Goal: Task Accomplishment & Management: Manage account settings

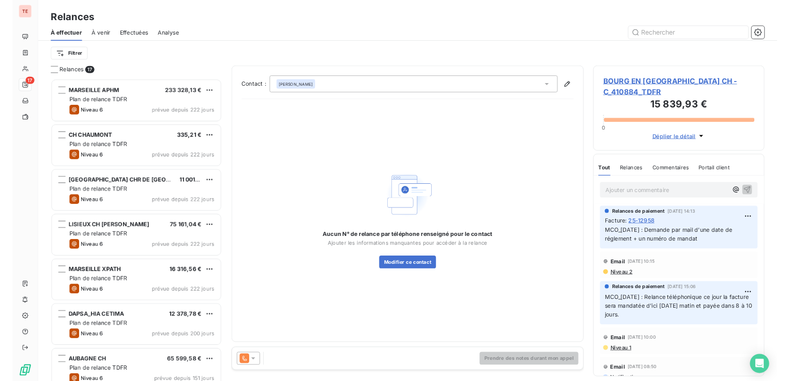
scroll to position [384, 213]
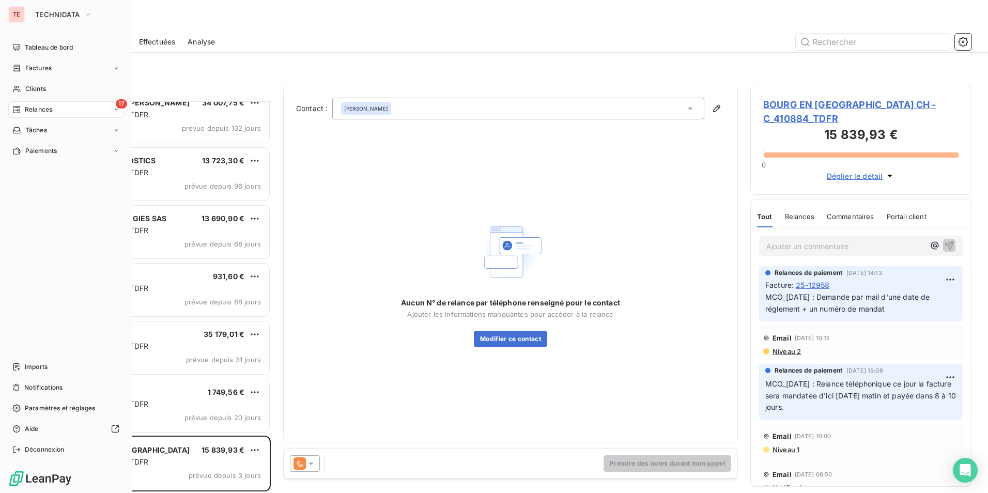
click at [43, 108] on span "Relances" at bounding box center [38, 109] width 27 height 9
click at [33, 90] on span "Clients" at bounding box center [35, 88] width 21 height 9
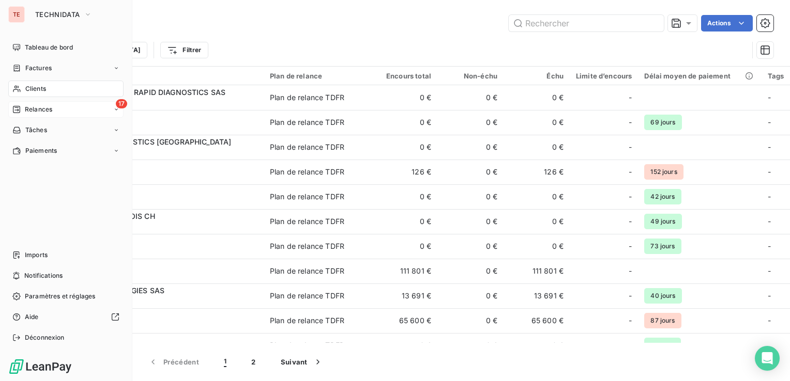
click at [27, 105] on span "Relances" at bounding box center [38, 109] width 27 height 9
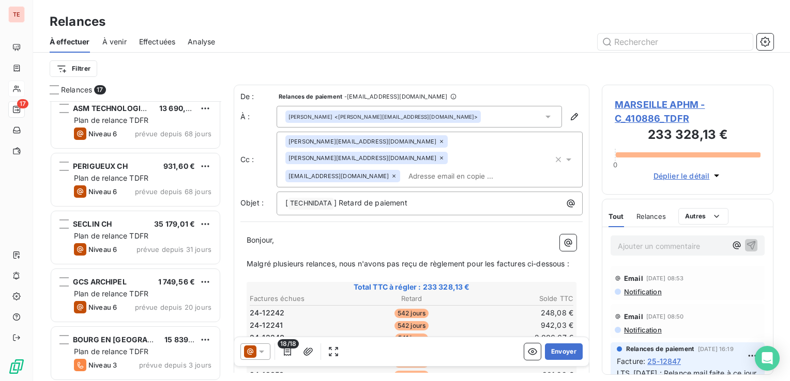
scroll to position [704, 0]
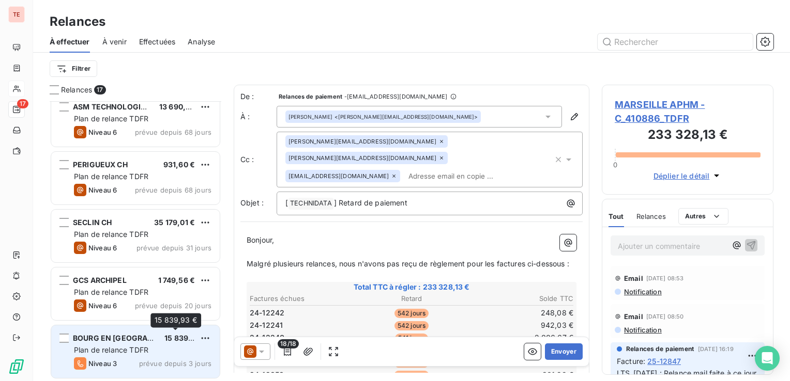
click at [178, 335] on span "15 839,93 €" at bounding box center [185, 338] width 43 height 9
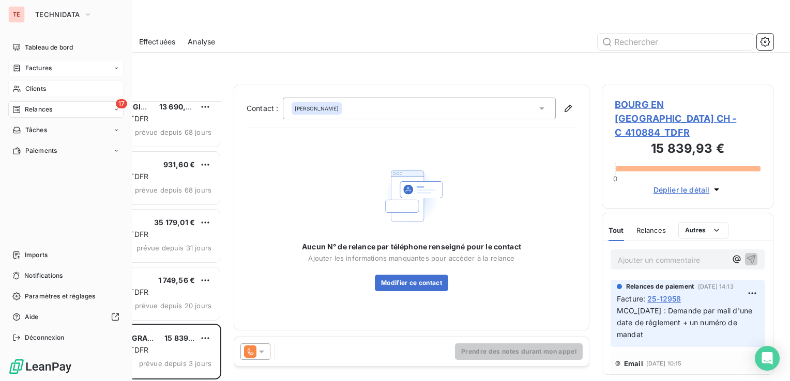
click at [64, 70] on div "Factures" at bounding box center [65, 68] width 115 height 17
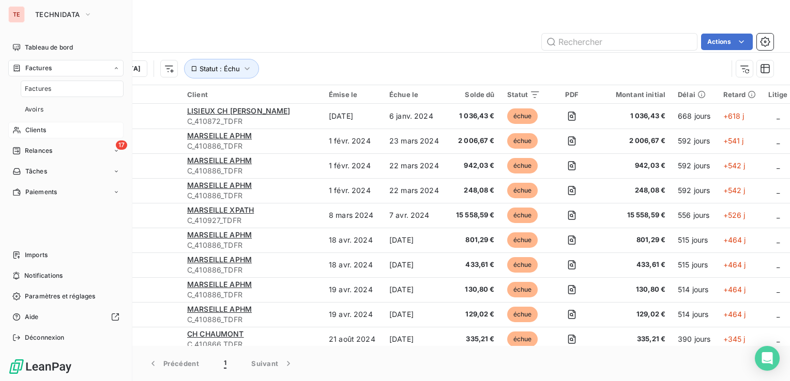
click at [41, 131] on span "Clients" at bounding box center [35, 130] width 21 height 9
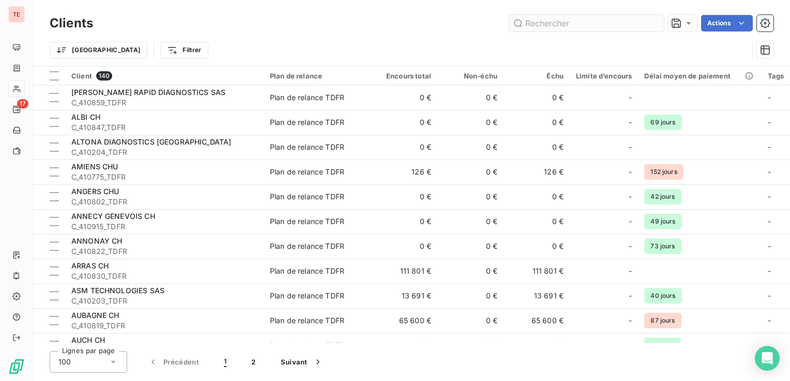
click at [555, 27] on input "text" at bounding box center [586, 23] width 155 height 17
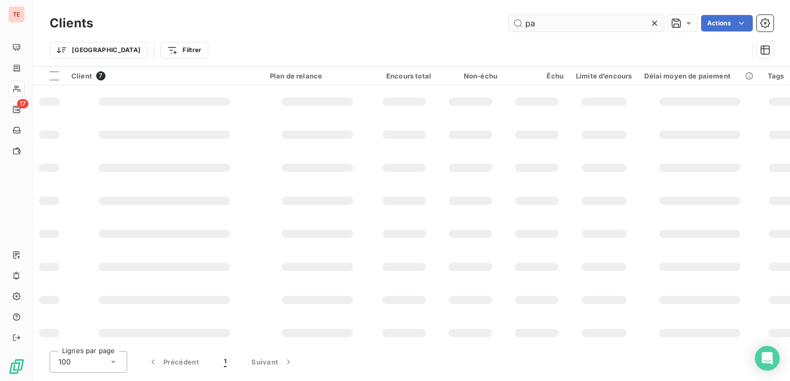
type input "p"
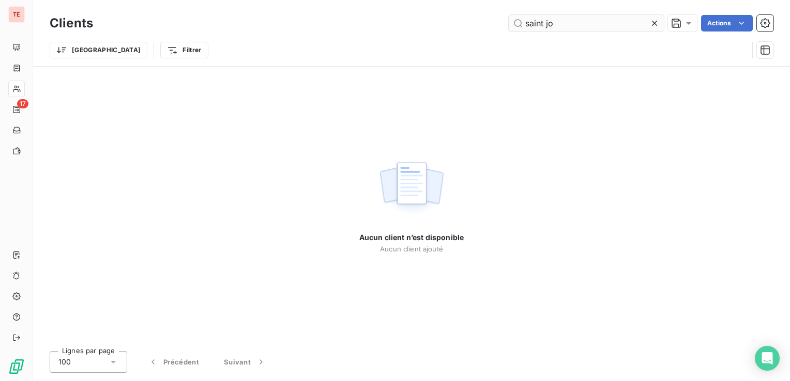
click at [547, 24] on input "saint jo" at bounding box center [586, 23] width 155 height 17
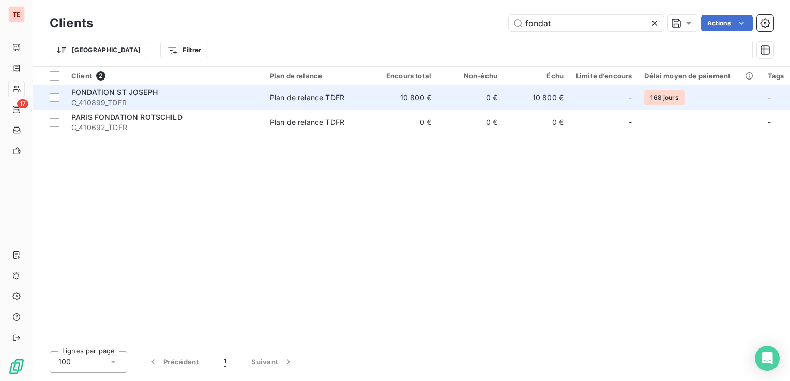
type input "fondat"
click at [163, 99] on span "C_410899_TDFR" at bounding box center [164, 103] width 186 height 10
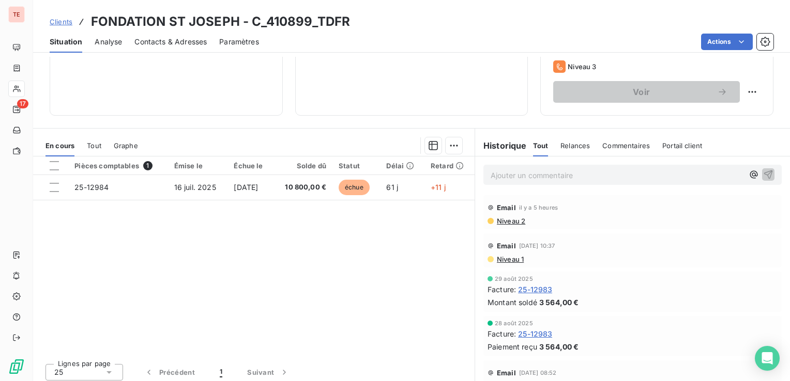
scroll to position [163, 0]
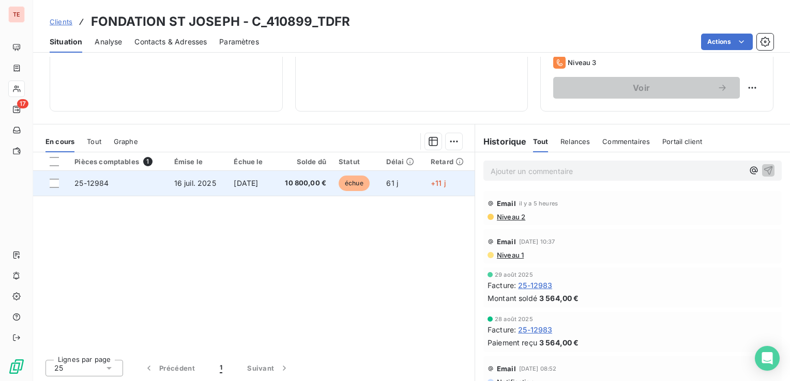
click at [303, 179] on span "10 800,00 €" at bounding box center [303, 183] width 47 height 10
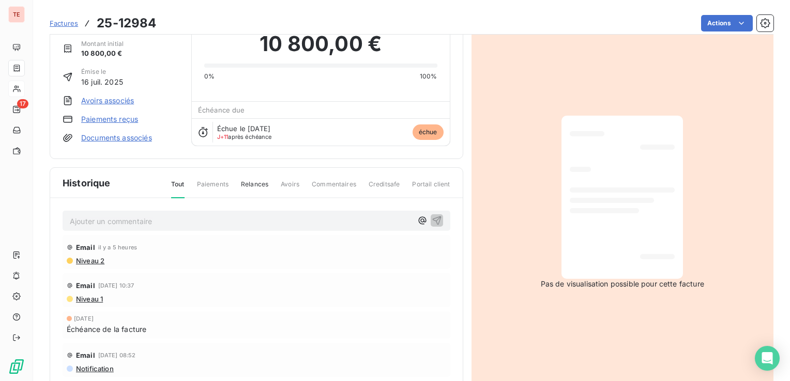
scroll to position [85, 0]
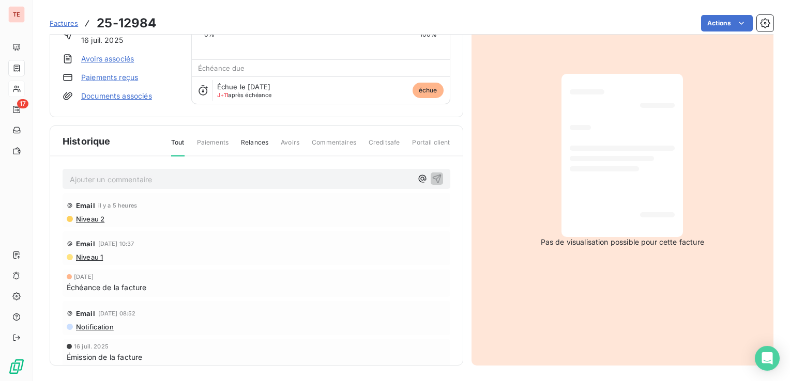
click at [124, 182] on p "Ajouter un commentaire ﻿" at bounding box center [241, 179] width 342 height 13
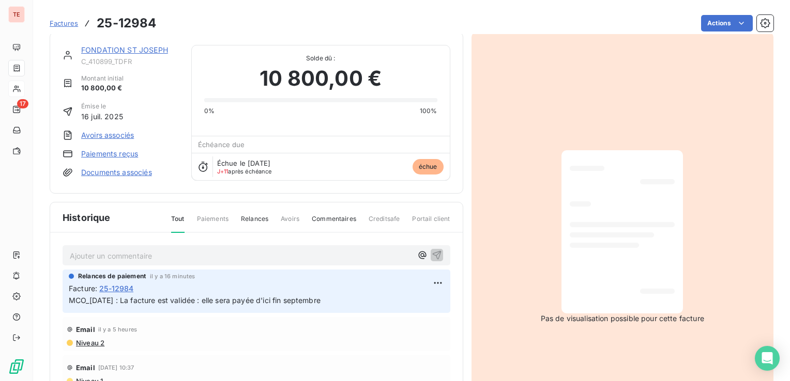
scroll to position [0, 0]
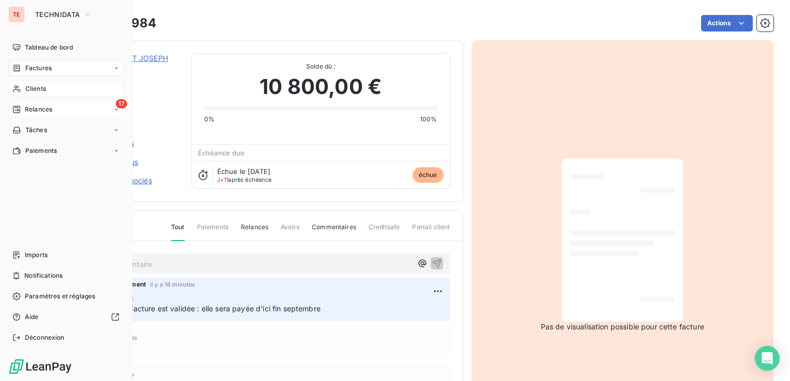
click at [25, 109] on span "Relances" at bounding box center [38, 109] width 27 height 9
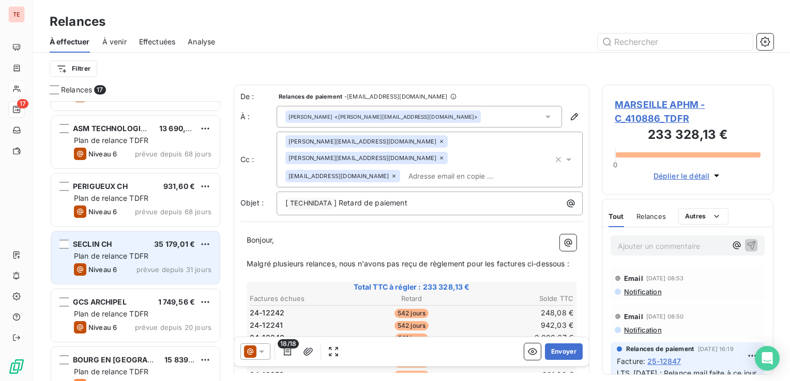
scroll to position [704, 0]
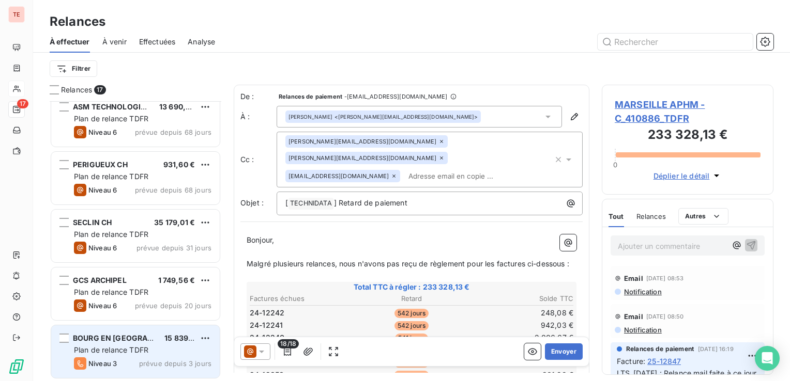
click at [123, 350] on span "Plan de relance TDFR" at bounding box center [111, 350] width 74 height 9
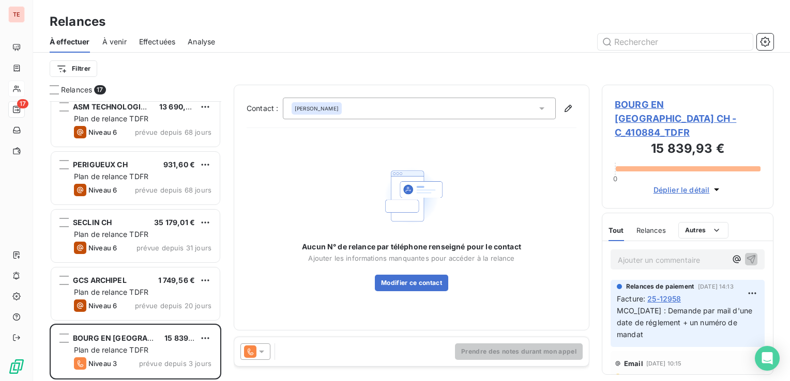
click at [635, 311] on span "MCO_[DATE] : Demande par mail d'une date de réglement + un numéro de mandat" at bounding box center [685, 322] width 137 height 33
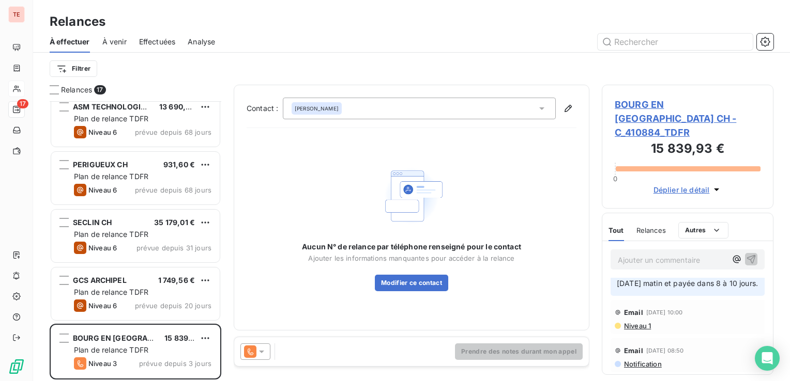
scroll to position [155, 0]
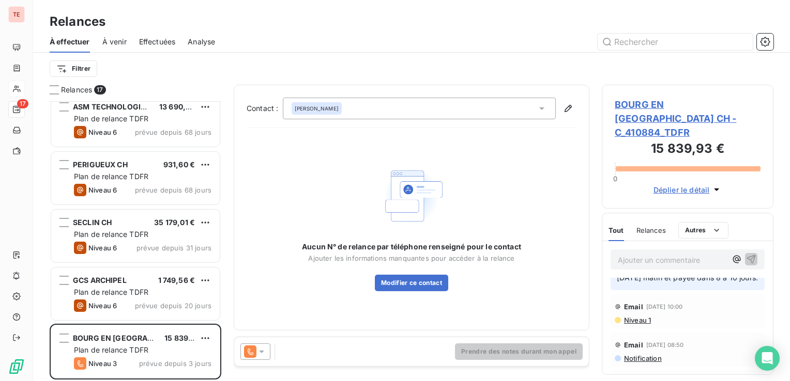
click at [621, 104] on span "BOURG EN [GEOGRAPHIC_DATA] CH - C_410884_TDFR" at bounding box center [688, 119] width 146 height 42
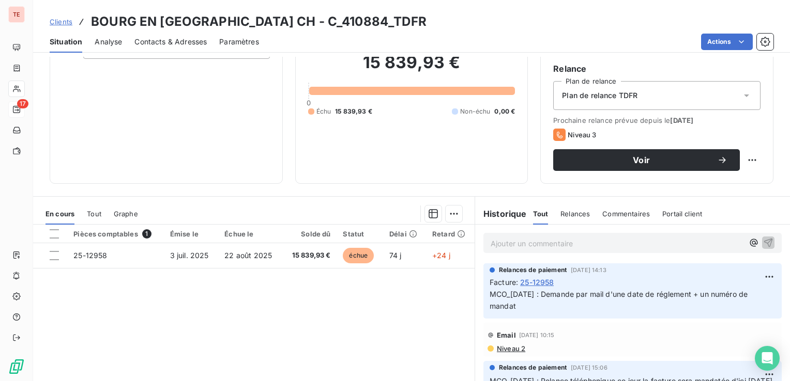
scroll to position [103, 0]
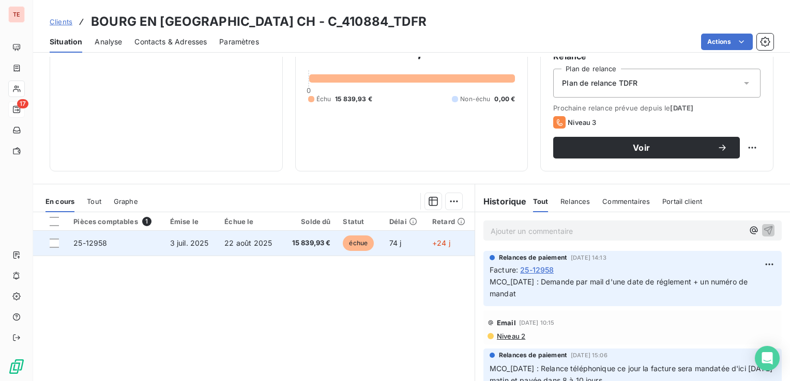
click at [264, 249] on td "22 août 2025" at bounding box center [250, 243] width 64 height 25
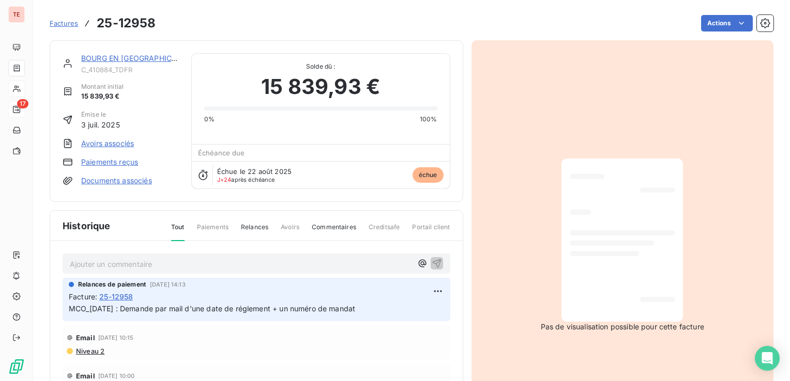
click at [128, 301] on span "25-12958" at bounding box center [116, 296] width 34 height 11
click at [118, 295] on span "25-12958" at bounding box center [116, 296] width 34 height 11
click at [118, 298] on span "25-12958" at bounding box center [116, 296] width 34 height 11
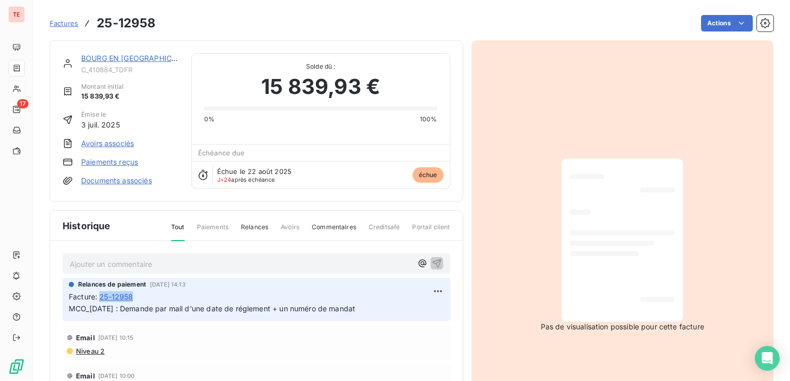
copy span "25-12958"
click at [141, 61] on link "BOURG EN [GEOGRAPHIC_DATA]" at bounding box center [138, 58] width 115 height 9
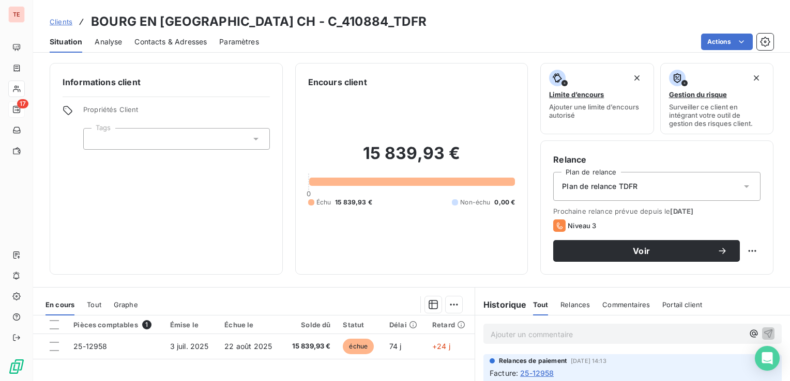
click at [172, 44] on span "Contacts & Adresses" at bounding box center [170, 42] width 72 height 10
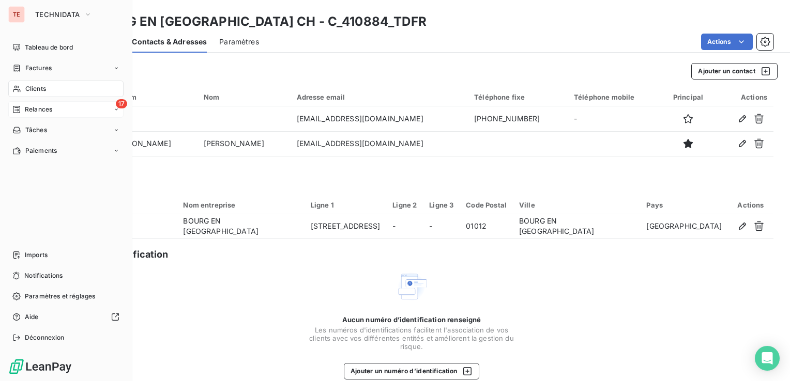
click at [26, 93] on span "Clients" at bounding box center [35, 88] width 21 height 9
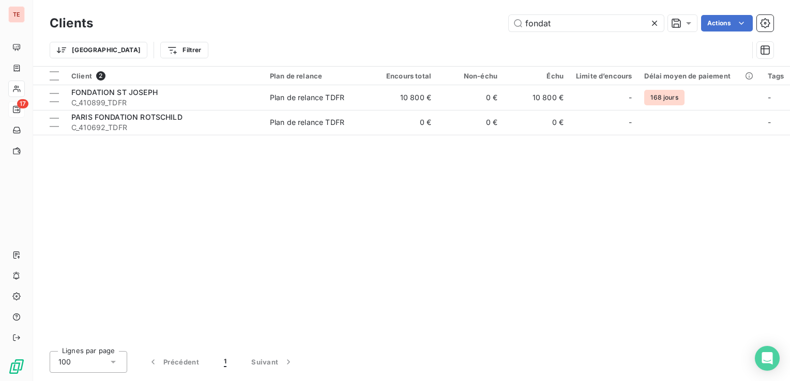
click at [656, 28] on div at bounding box center [656, 23] width 14 height 17
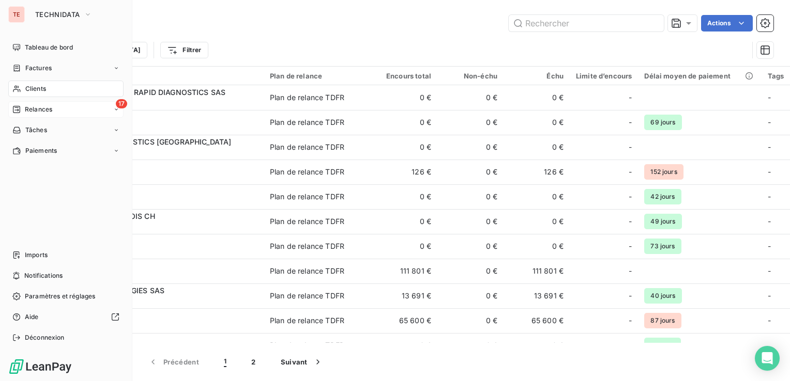
click at [51, 93] on div "Clients" at bounding box center [65, 89] width 115 height 17
click at [41, 65] on span "Factures" at bounding box center [38, 68] width 26 height 9
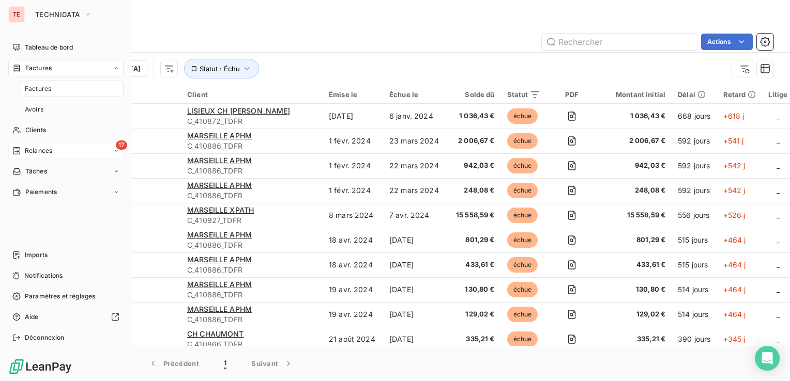
click at [73, 152] on div "17 Relances" at bounding box center [65, 151] width 115 height 17
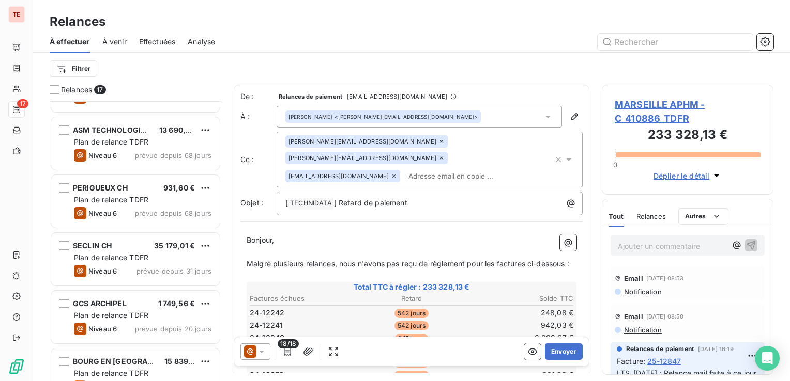
scroll to position [704, 0]
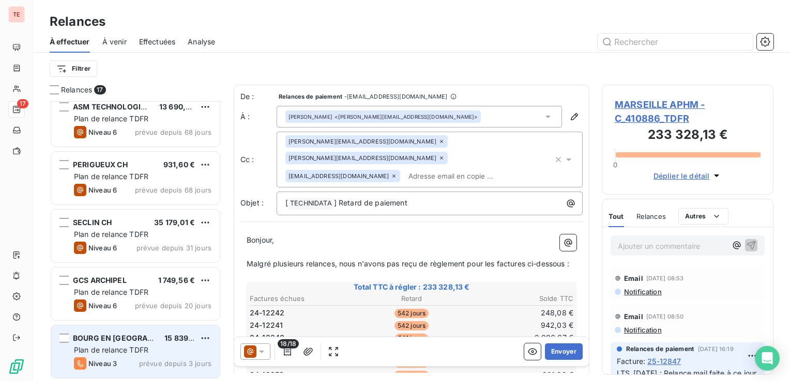
click at [112, 354] on span "Plan de relance TDFR" at bounding box center [111, 350] width 74 height 9
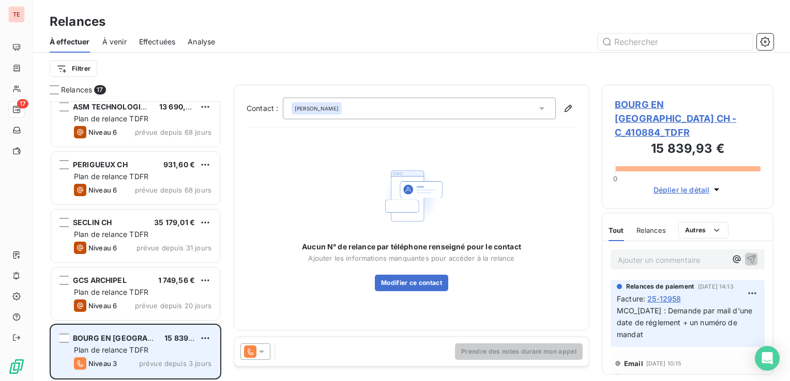
click at [99, 338] on span "BOURG EN [GEOGRAPHIC_DATA]" at bounding box center [131, 338] width 117 height 9
click at [104, 336] on span "BOURG EN [GEOGRAPHIC_DATA]" at bounding box center [131, 338] width 117 height 9
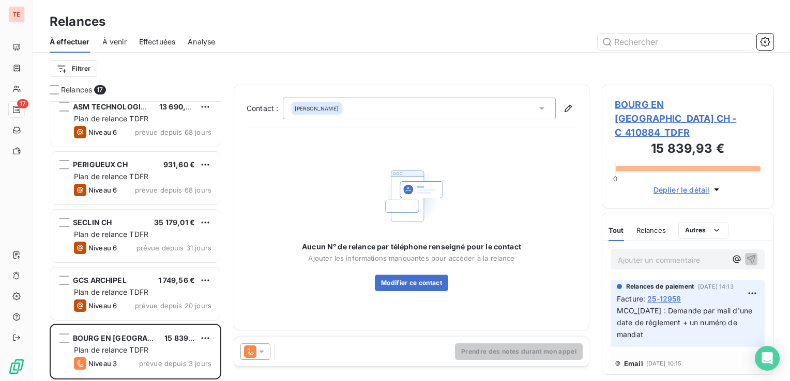
click at [638, 111] on span "BOURG EN [GEOGRAPHIC_DATA] CH - C_410884_TDFR" at bounding box center [688, 119] width 146 height 42
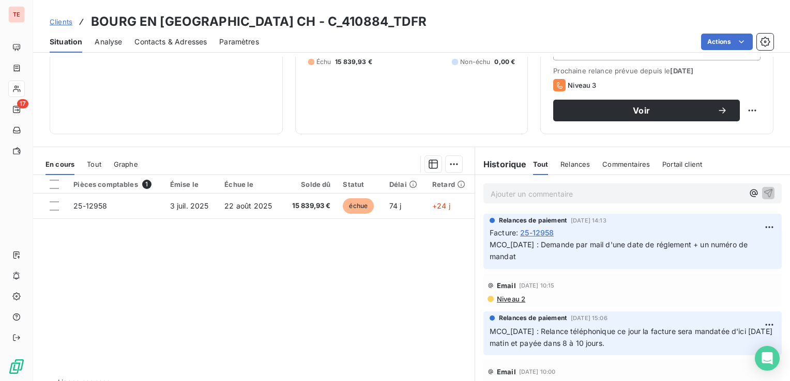
scroll to position [155, 0]
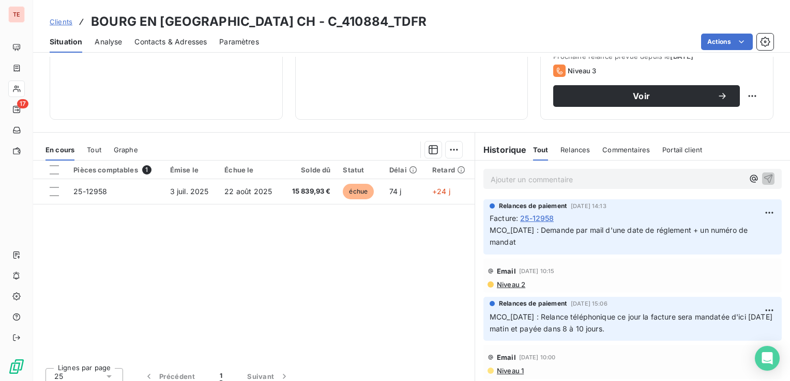
click at [518, 239] on p "MCO_[DATE] : Demande par mail d'une date de réglement + un numéro de mandat" at bounding box center [632, 237] width 286 height 24
click at [571, 208] on span "[DATE] 14:13" at bounding box center [589, 206] width 36 height 6
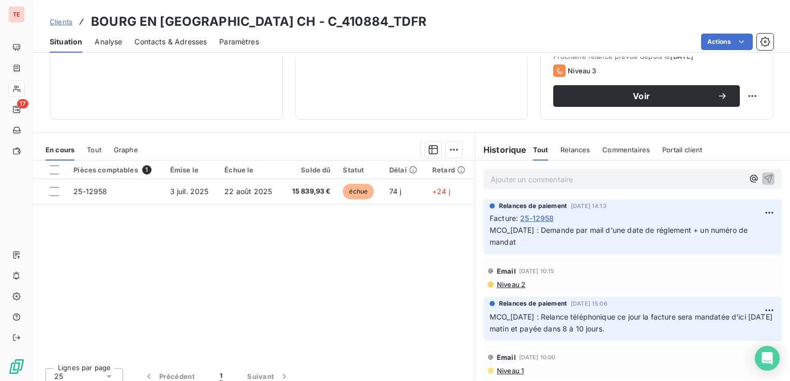
click at [516, 239] on p "MCO_[DATE] : Demande par mail d'une date de réglement + un numéro de mandat" at bounding box center [632, 237] width 286 height 24
click at [511, 243] on span "MCO_[DATE] : Demande par mail d'une date de réglement + un numéro de mandat" at bounding box center [619, 236] width 260 height 21
click at [506, 242] on span "MCO_[DATE] : Demande par mail d'une date de réglement + un numéro de mandat" at bounding box center [619, 236] width 260 height 21
click at [505, 241] on span "MCO_[DATE] : Demande par mail d'une date de réglement + un numéro de mandat" at bounding box center [619, 236] width 260 height 21
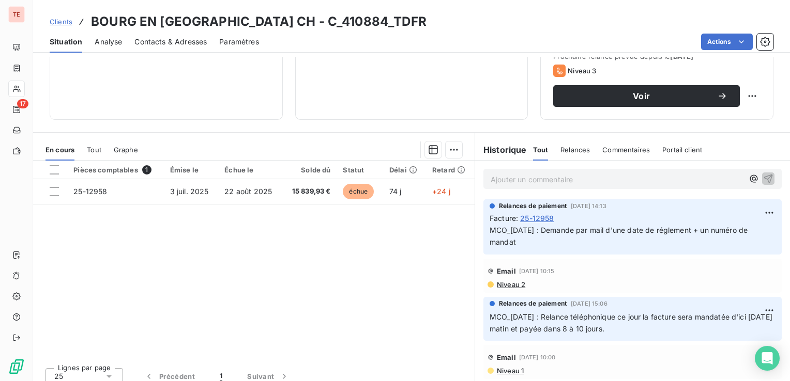
drag, startPoint x: 505, startPoint y: 241, endPoint x: 513, endPoint y: 241, distance: 7.2
click at [513, 241] on span "MCO_[DATE] : Demande par mail d'une date de réglement + un numéro de mandat" at bounding box center [619, 236] width 260 height 21
click at [518, 244] on p "MCO_[DATE] : Demande par mail d'une date de réglement + un numéro de mandat" at bounding box center [632, 237] width 286 height 24
drag, startPoint x: 513, startPoint y: 240, endPoint x: 477, endPoint y: 233, distance: 36.5
click at [477, 233] on div "Relances de paiement [DATE] 14:13 Facture : 25-12958 MCO_[DATE] : Demande par m…" at bounding box center [632, 226] width 315 height 59
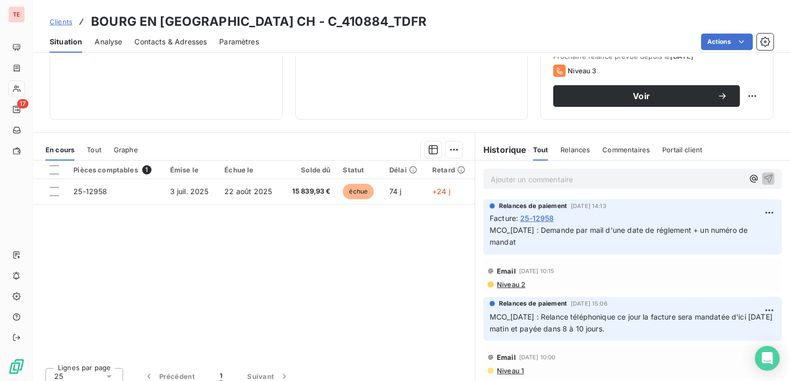
click at [477, 233] on div "Relances de paiement [DATE] 14:13 Facture : 25-12958 MCO_[DATE] : Demande par m…" at bounding box center [632, 226] width 315 height 59
click at [745, 212] on html "TE 17 Clients BOURG EN [GEOGRAPHIC_DATA] CH - C_410884_TDFR Situation Analyse C…" at bounding box center [395, 190] width 790 height 381
click at [734, 238] on div "Editer" at bounding box center [729, 235] width 58 height 17
click at [539, 227] on span "MCO_[DATE] : Demande par mail d'une date de réglement + un numéro de mandat" at bounding box center [619, 236] width 260 height 21
drag, startPoint x: 541, startPoint y: 232, endPoint x: 480, endPoint y: 237, distance: 61.2
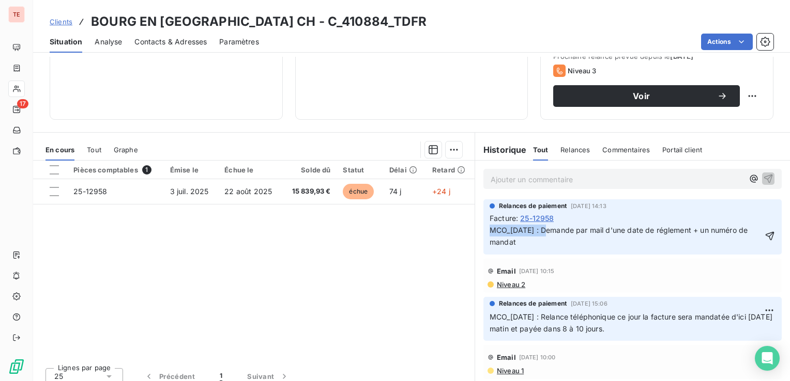
click at [483, 236] on div "Relances de paiement [DATE] 14:13 Facture : 25-12958 MCO_[DATE] : Demande par m…" at bounding box center [632, 226] width 298 height 55
copy span "MCO_[DATE] :"
click at [483, 227] on div "Relances de paiement [DATE] 14:13 Facture : 25-12958 MCO_[DATE] : Demande par m…" at bounding box center [632, 226] width 298 height 55
click at [483, 233] on div "Relances de paiement [DATE] 14:13 Facture : 25-12958 MCO_[DATE] : Demande par m…" at bounding box center [632, 226] width 298 height 55
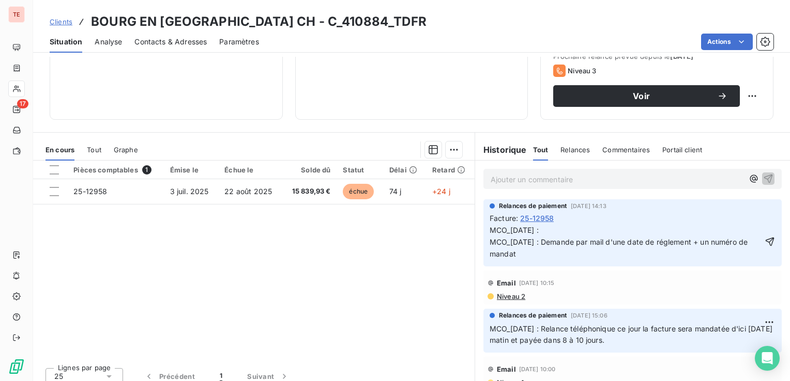
click at [570, 224] on div "MCO_[DATE] : MCO_[DATE] : Demande par mail d'une date de réglement + un numéro …" at bounding box center [625, 242] width 272 height 37
click at [573, 226] on p "MCO_[DATE] : MCO_[DATE] : Demande par mail d'une date de réglement + un numéro …" at bounding box center [625, 243] width 272 height 36
click at [597, 228] on span "MCO_[DATE] : appel ce jour N]121257 MCO_[DATE] : Demande par mail d'une date de…" at bounding box center [619, 242] width 260 height 33
click at [636, 225] on p "MCO_[DATE] : appel ce jour N°121257 MCO_[DATE] : Demande par mail d'une date de…" at bounding box center [625, 243] width 272 height 36
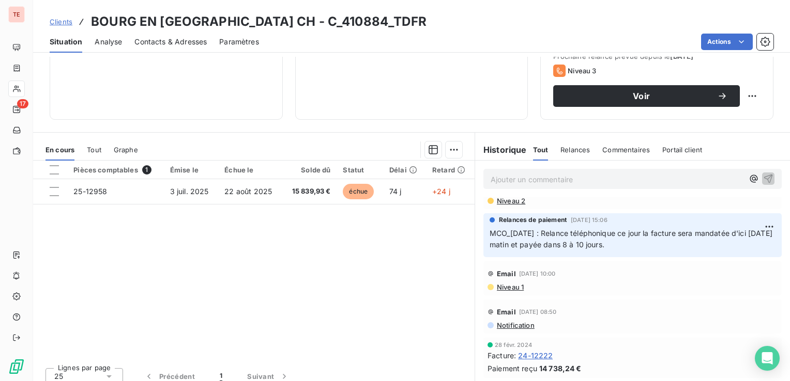
scroll to position [0, 0]
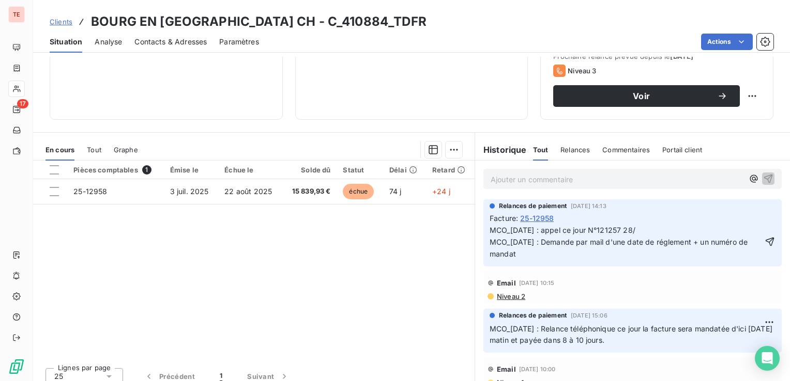
click at [648, 231] on p "MCO_[DATE] : appel ce jour N°121257 28/ MCO_[DATE] : Demande par mail d'une dat…" at bounding box center [625, 243] width 272 height 36
click at [676, 233] on span "MCO_[DATE] : appel ce jour N°121257 [DATE] reéglement fait MCO_[DATE] : Demande…" at bounding box center [619, 242] width 260 height 33
click at [742, 226] on p "MCO_[DATE] : appel ce jour N°121257 [DATE] règlement fait MCO_[DATE] : Demande …" at bounding box center [625, 243] width 272 height 36
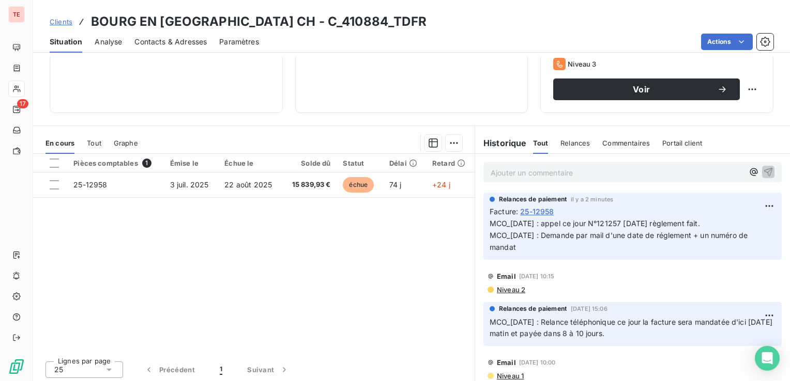
scroll to position [163, 0]
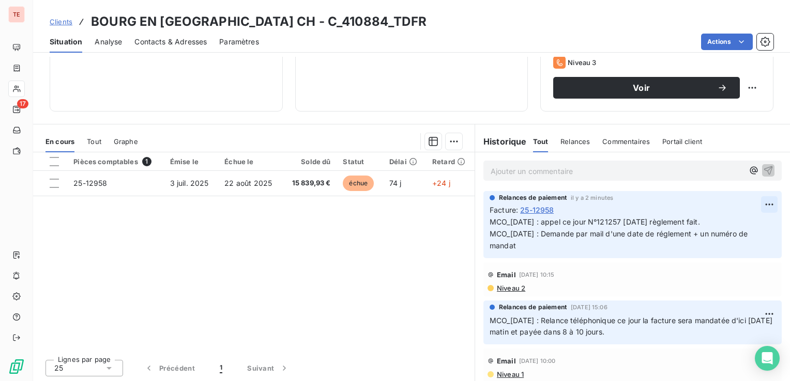
click at [749, 205] on html "TE 17 Clients BOURG EN [GEOGRAPHIC_DATA] CH - C_410884_TDFR Situation Analyse C…" at bounding box center [395, 190] width 790 height 381
click at [721, 225] on div "Editer" at bounding box center [729, 226] width 58 height 17
click at [734, 226] on p "MCO_[DATE] : appel ce jour N°121257 [DATE] règlement fait. MCO_[DATE] : Demande…" at bounding box center [625, 235] width 272 height 36
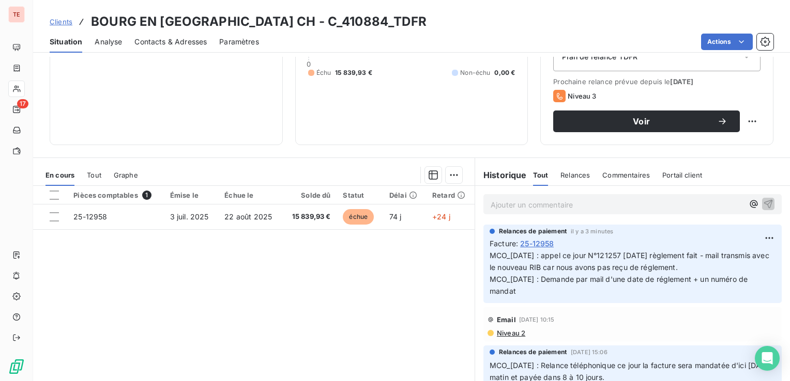
scroll to position [112, 0]
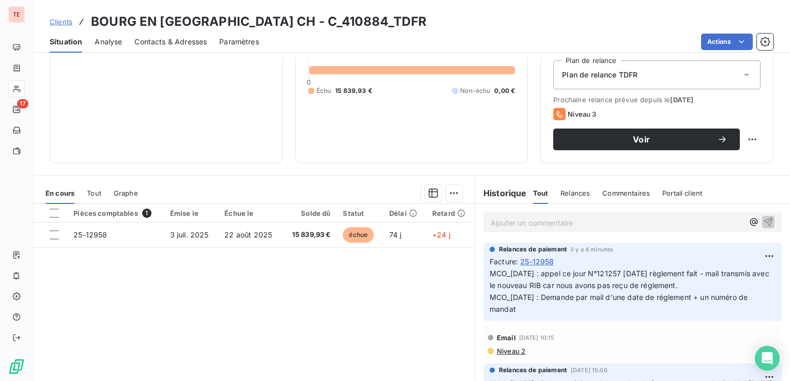
click at [164, 47] on div "Contacts & Adresses" at bounding box center [170, 42] width 72 height 22
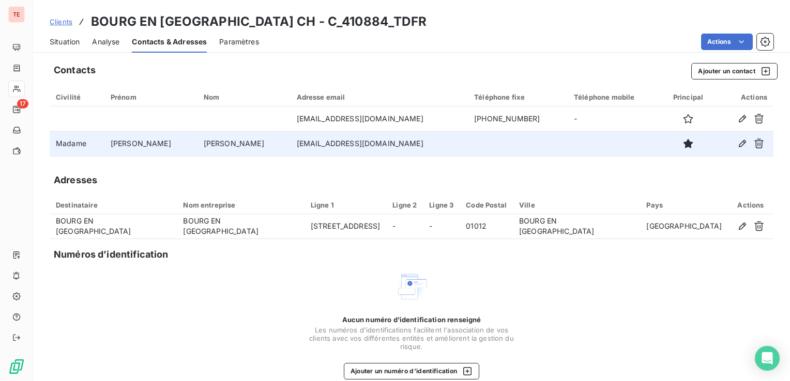
click at [400, 144] on td "[EMAIL_ADDRESS][DOMAIN_NAME]" at bounding box center [379, 143] width 178 height 25
copy td "[EMAIL_ADDRESS][DOMAIN_NAME]"
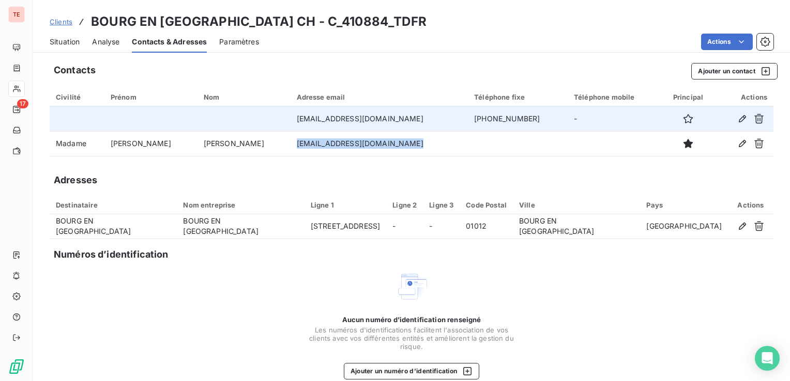
click at [300, 118] on td "[EMAIL_ADDRESS][DOMAIN_NAME]" at bounding box center [379, 118] width 178 height 25
copy td "[EMAIL_ADDRESS][DOMAIN_NAME]"
click at [737, 120] on icon "button" at bounding box center [742, 119] width 10 height 10
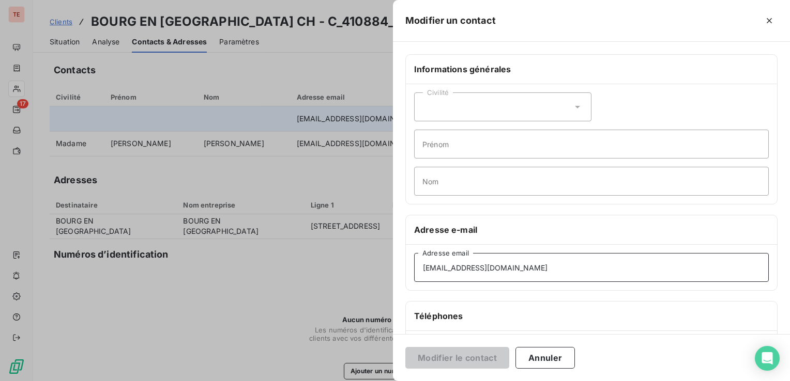
click at [474, 262] on input "[EMAIL_ADDRESS][DOMAIN_NAME]" at bounding box center [591, 267] width 355 height 29
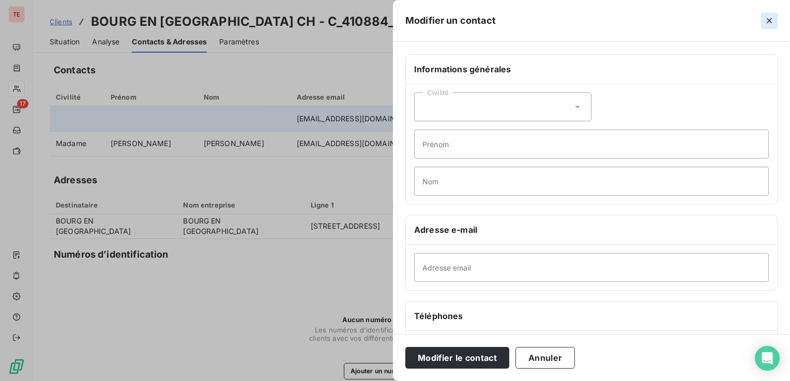
click at [767, 12] on button "button" at bounding box center [769, 20] width 17 height 17
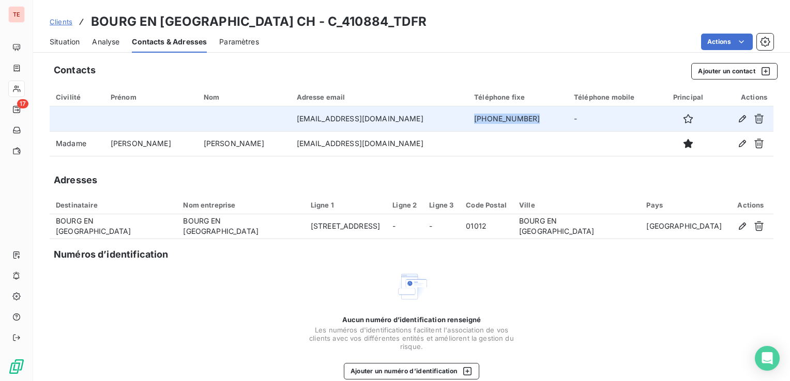
drag, startPoint x: 461, startPoint y: 119, endPoint x: 530, endPoint y: 111, distance: 69.8
click at [530, 111] on td "[PHONE_NUMBER]" at bounding box center [518, 118] width 100 height 25
copy td "[PHONE_NUMBER]"
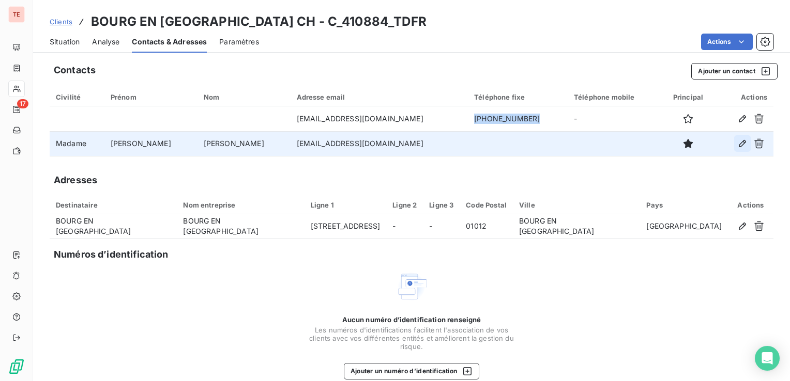
click at [737, 145] on icon "button" at bounding box center [742, 144] width 10 height 10
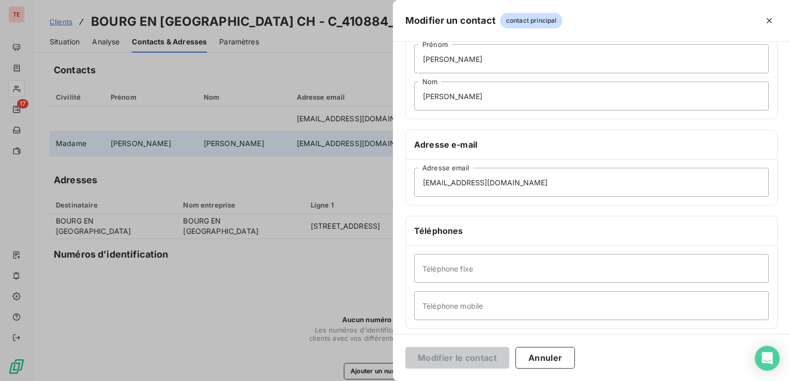
scroll to position [103, 0]
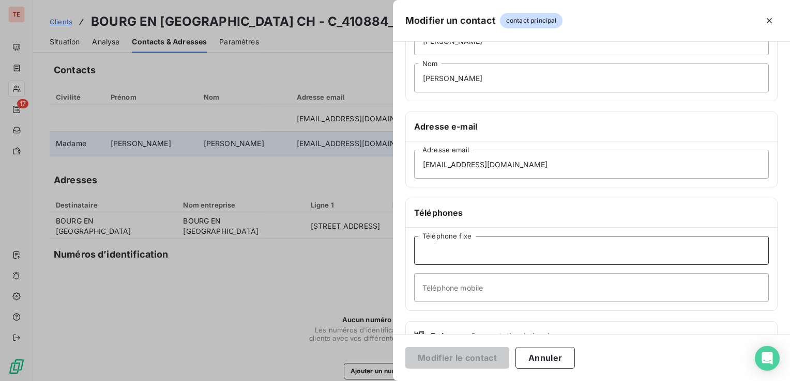
click at [494, 257] on input "Téléphone fixe" at bounding box center [591, 250] width 355 height 29
paste input "[PHONE_NUMBER]"
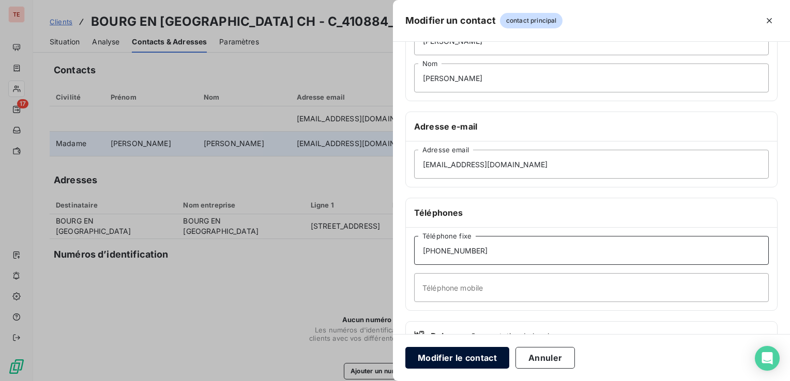
type input "[PHONE_NUMBER]"
click at [482, 352] on button "Modifier le contact" at bounding box center [457, 358] width 104 height 22
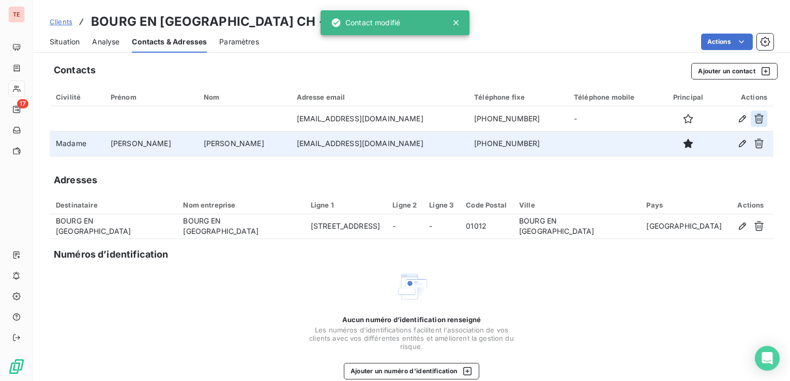
click at [755, 117] on icon "button" at bounding box center [759, 119] width 10 height 10
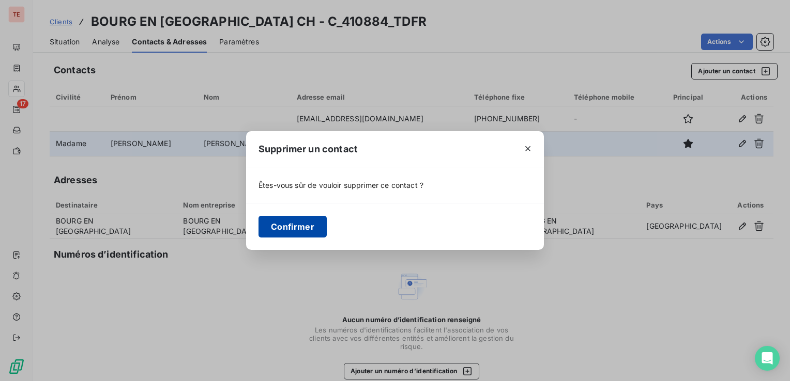
click at [300, 233] on button "Confirmer" at bounding box center [292, 227] width 68 height 22
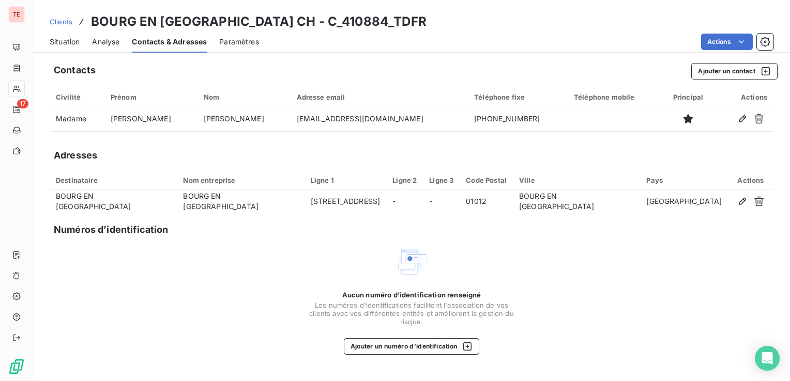
click at [99, 22] on h3 "BOURG EN [GEOGRAPHIC_DATA] CH - C_410884_TDFR" at bounding box center [258, 21] width 335 height 19
click at [116, 20] on h3 "BOURG EN [GEOGRAPHIC_DATA] CH - C_410884_TDFR" at bounding box center [258, 21] width 335 height 19
click at [71, 39] on span "Situation" at bounding box center [65, 42] width 30 height 10
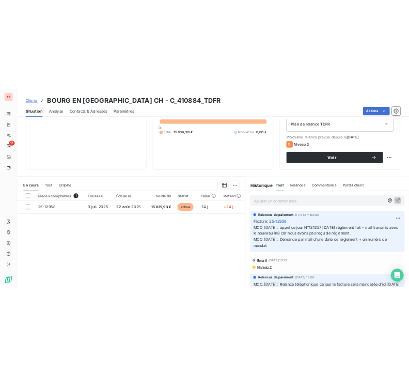
scroll to position [163, 0]
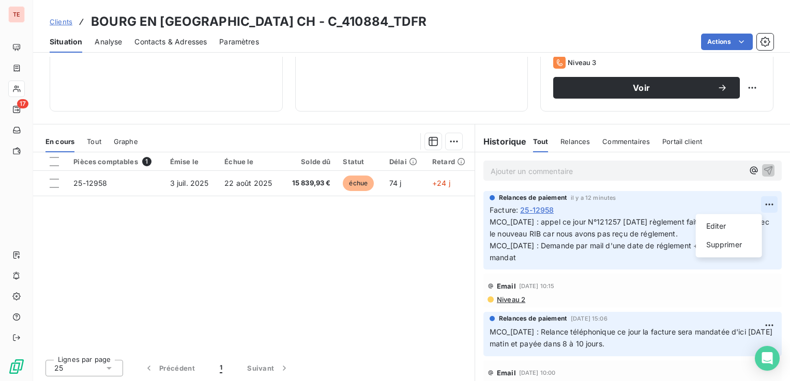
click at [755, 202] on html "TE 17 Clients BOURG EN [GEOGRAPHIC_DATA] CH - C_410884_TDFR Situation Analyse C…" at bounding box center [395, 190] width 790 height 381
click at [730, 225] on div "Editer" at bounding box center [729, 226] width 58 height 17
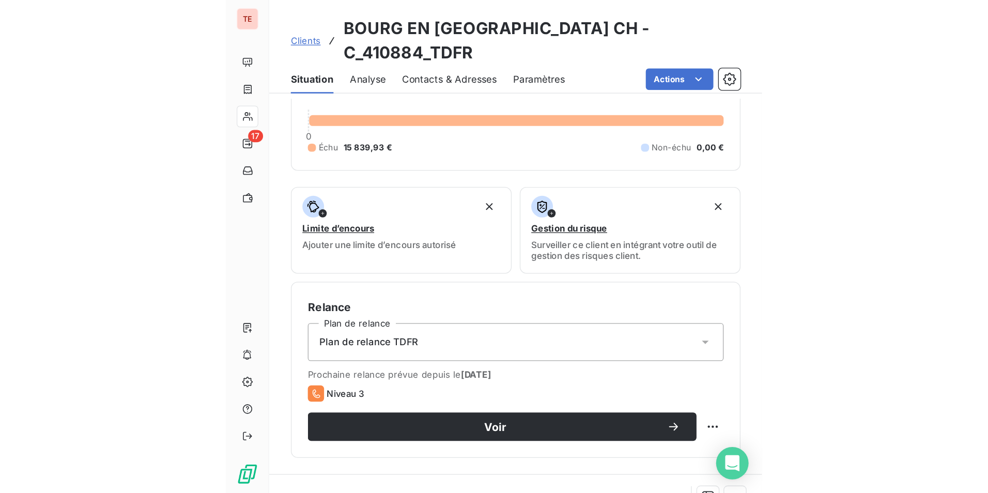
scroll to position [48, 0]
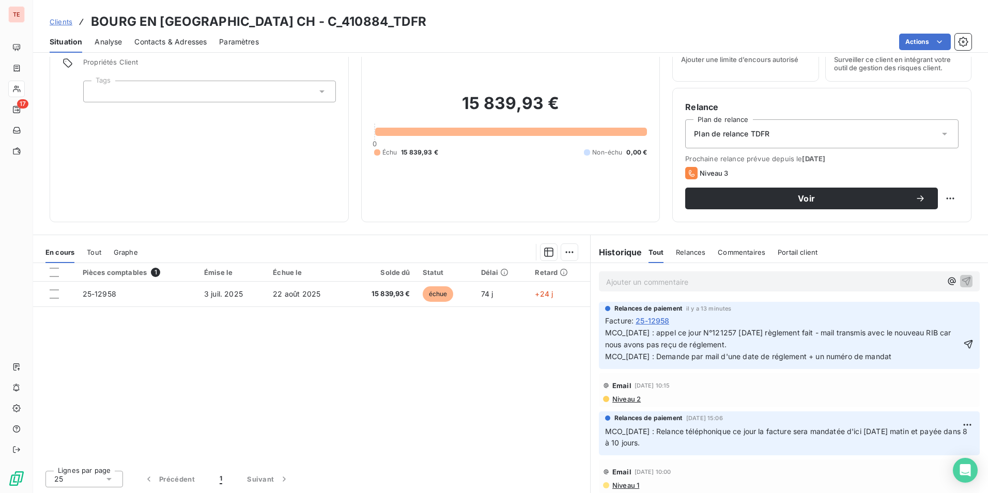
click at [676, 333] on span "MCO_[DATE] : appel ce jour N°121257 [DATE] règlement fait - mail transmis avec …" at bounding box center [779, 344] width 348 height 33
click at [706, 330] on span "MCO_[DATE] : appel ce jour N°121257 [DATE] règlement fait - mail transmis avec …" at bounding box center [779, 344] width 348 height 33
click at [844, 333] on span "MCO_[DATE] : appel ce jour facture mandatée : N°121257 [DATE] règlement fait - …" at bounding box center [784, 344] width 358 height 33
click at [901, 329] on span "MCO_[DATE] : appel ce jour facture mandatée : N°121257 [DATE] + règlement fait …" at bounding box center [783, 344] width 357 height 33
click at [817, 332] on span "MCO_[DATE] : appel ce jour facture mandatée : N°121257 [DATE] + règlement fait …" at bounding box center [783, 344] width 357 height 33
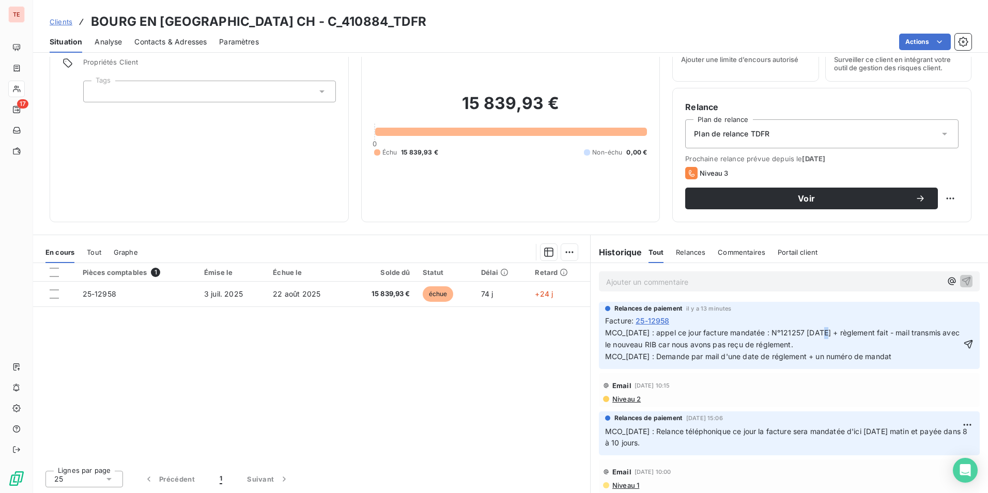
click at [817, 332] on span "MCO_[DATE] : appel ce jour facture mandatée : N°121257 [DATE] + règlement fait …" at bounding box center [783, 344] width 357 height 33
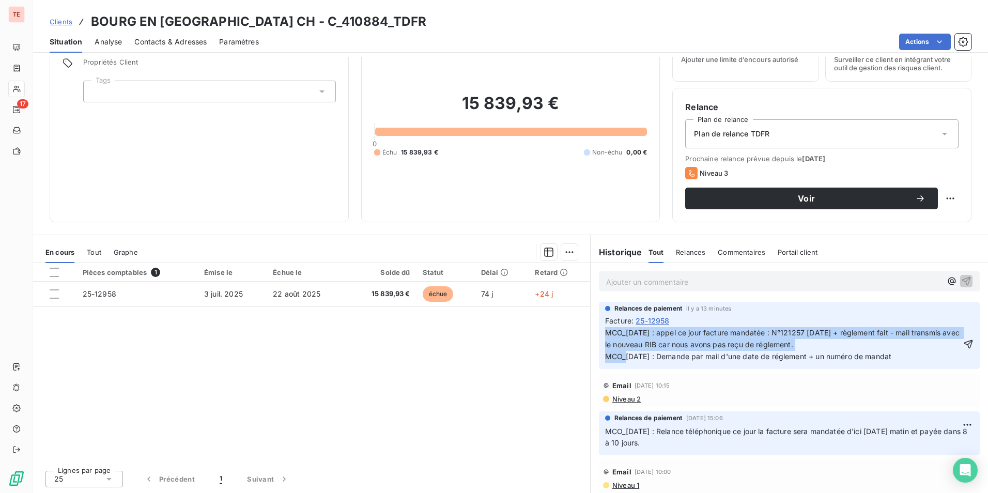
click at [817, 332] on span "MCO_[DATE] : appel ce jour facture mandatée : N°121257 [DATE] + règlement fait …" at bounding box center [783, 344] width 357 height 33
click at [825, 331] on span "MCO_[DATE] : appel ce jour facture mandatée : N°121257 [DATE] + règlement fait …" at bounding box center [783, 344] width 357 height 33
click at [842, 330] on span "MCO_[DATE] : appel ce jour facture mandatée : N°121257 [DATE] + règlement fait …" at bounding box center [783, 344] width 357 height 33
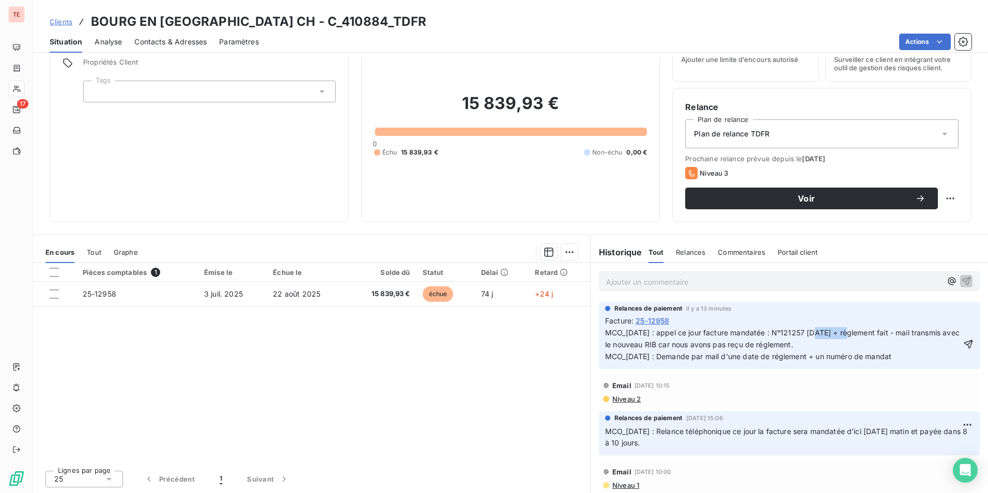
drag, startPoint x: 833, startPoint y: 333, endPoint x: 810, endPoint y: 335, distance: 22.3
click at [810, 335] on span "MCO_[DATE] : appel ce jour facture mandatée : N°121257 [DATE] + règlement fait …" at bounding box center [783, 344] width 357 height 33
click at [861, 333] on span "MCO_[DATE] : appel ce jour facture mandatée : N°121257+ règlement fait - mail t…" at bounding box center [773, 344] width 336 height 33
click at [911, 331] on span "MCO_[DATE] : appel ce jour facture mandatée : N°121257+ règlement fait le [DATE…" at bounding box center [777, 344] width 344 height 33
click at [914, 331] on span "MCO_[DATE] : appel ce jour facture mandatée : N°121257+ règlement fait le [DATE…" at bounding box center [777, 344] width 344 height 33
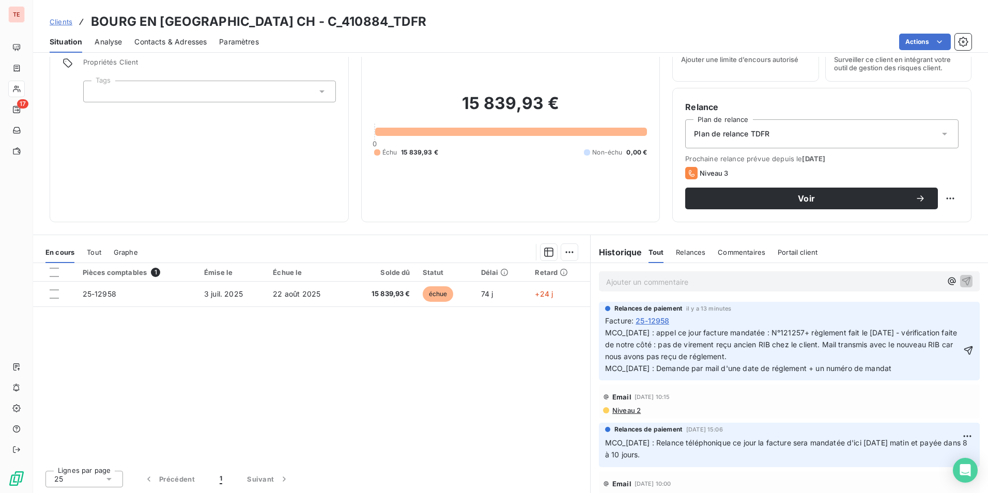
click at [928, 345] on span "MCO_[DATE] : appel ce jour facture mandatée : N°121257+ règlement fait le [DATE…" at bounding box center [782, 350] width 354 height 44
click at [923, 345] on span "MCO_[DATE] : appel ce jour facture mandatée : N°121257+ règlement fait le [DATE…" at bounding box center [782, 350] width 354 height 44
drag, startPoint x: 694, startPoint y: 357, endPoint x: 841, endPoint y: 360, distance: 147.8
click at [841, 360] on p "MCO_[DATE] : appel ce jour facture mandatée : N°121257+ règlement fait le [DATE…" at bounding box center [783, 351] width 356 height 48
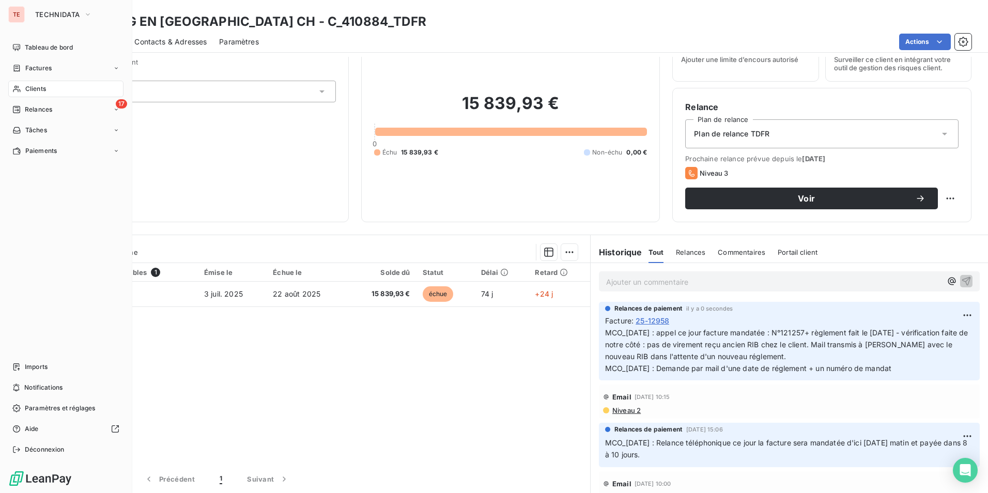
click at [45, 108] on span "Relances" at bounding box center [38, 109] width 27 height 9
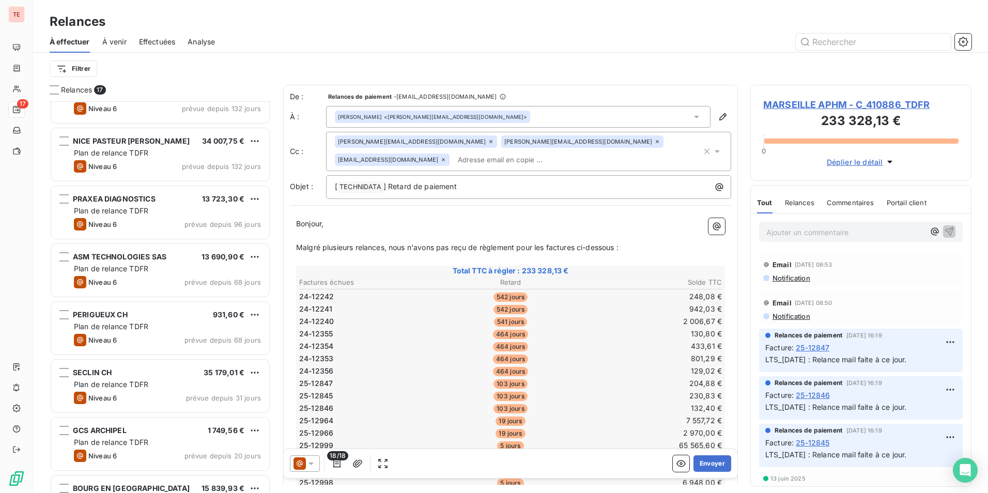
scroll to position [593, 0]
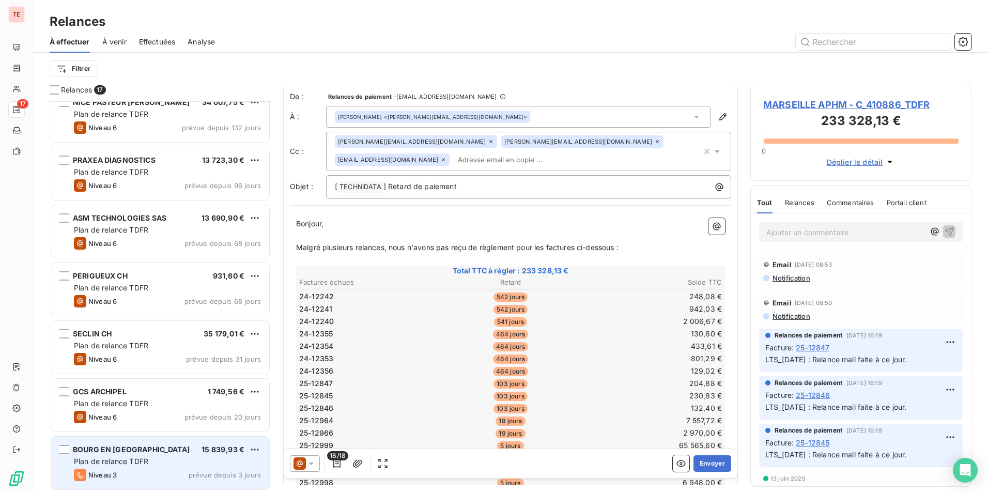
click at [156, 456] on div "BOURG EN [GEOGRAPHIC_DATA] CH 15 839,93 € Plan de relance TDFR Niveau 3 prévue …" at bounding box center [160, 463] width 218 height 53
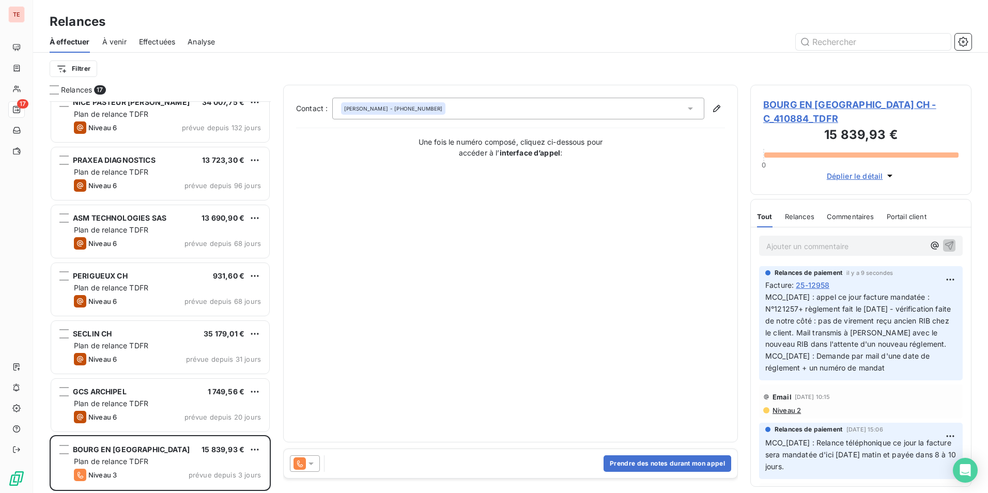
click at [317, 465] on div at bounding box center [305, 463] width 30 height 17
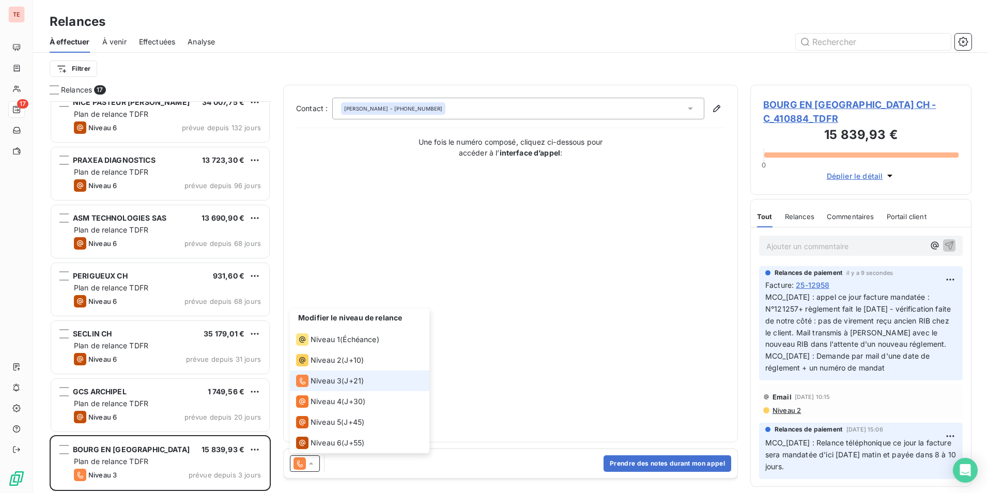
click at [326, 385] on span "Niveau 3" at bounding box center [326, 381] width 31 height 10
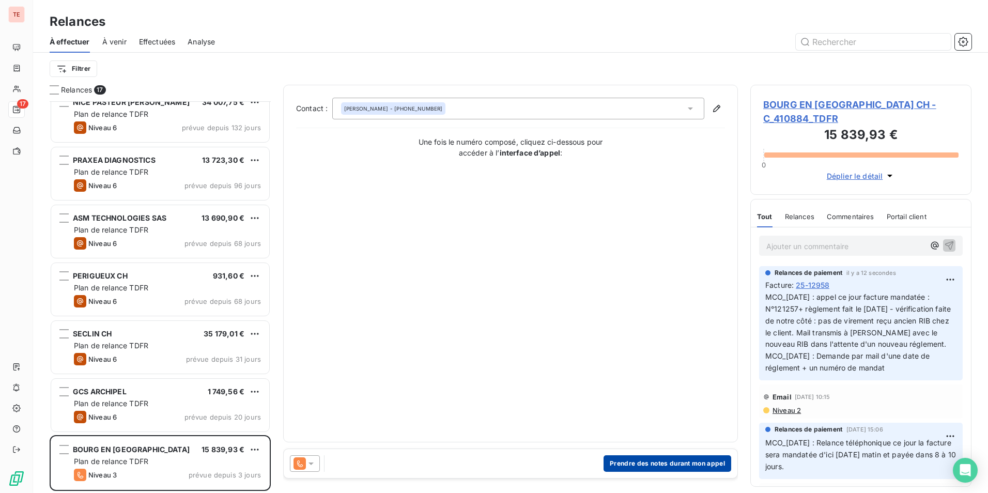
click at [639, 465] on button "Prendre des notes durant mon appel" at bounding box center [668, 463] width 128 height 17
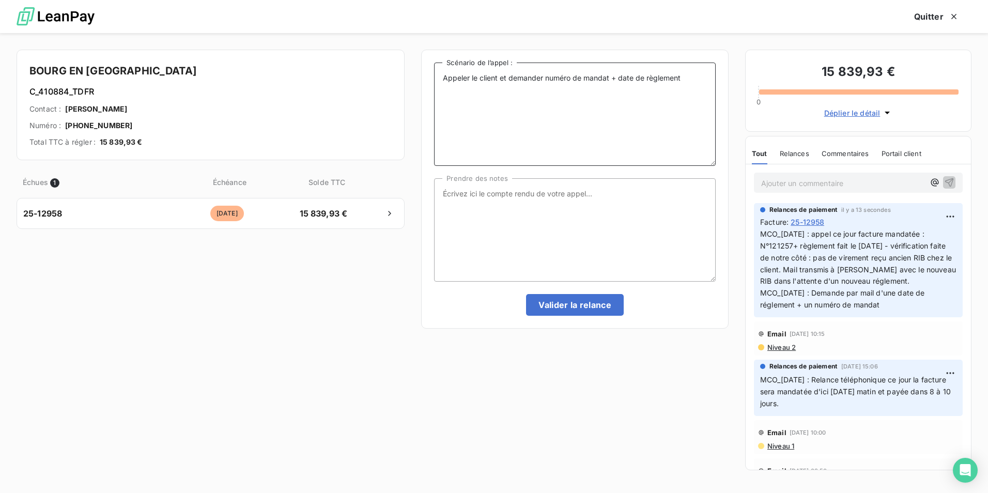
click at [602, 87] on textarea "Appeler le client et demander numéro de mandat + date de règlement" at bounding box center [575, 114] width 282 height 103
click at [585, 308] on button "Valider la relance" at bounding box center [575, 305] width 98 height 22
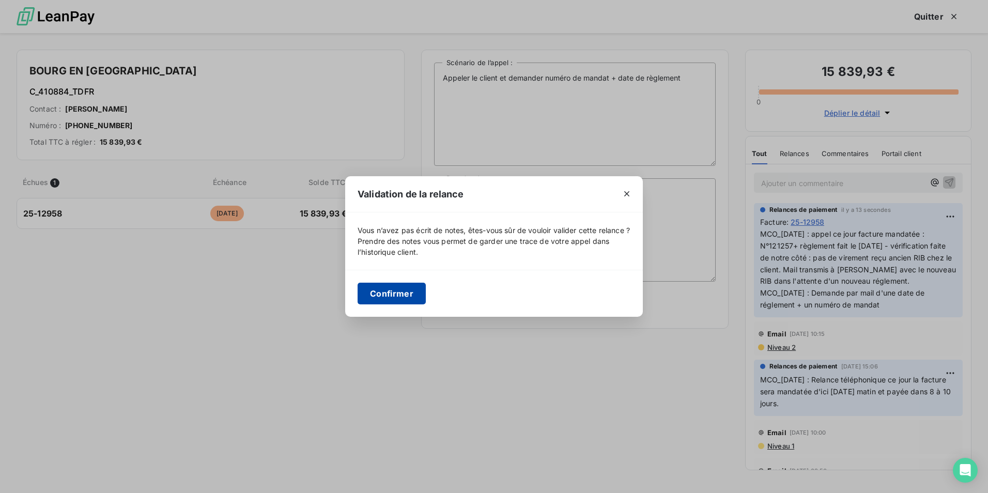
click at [413, 302] on button "Confirmer" at bounding box center [392, 294] width 68 height 22
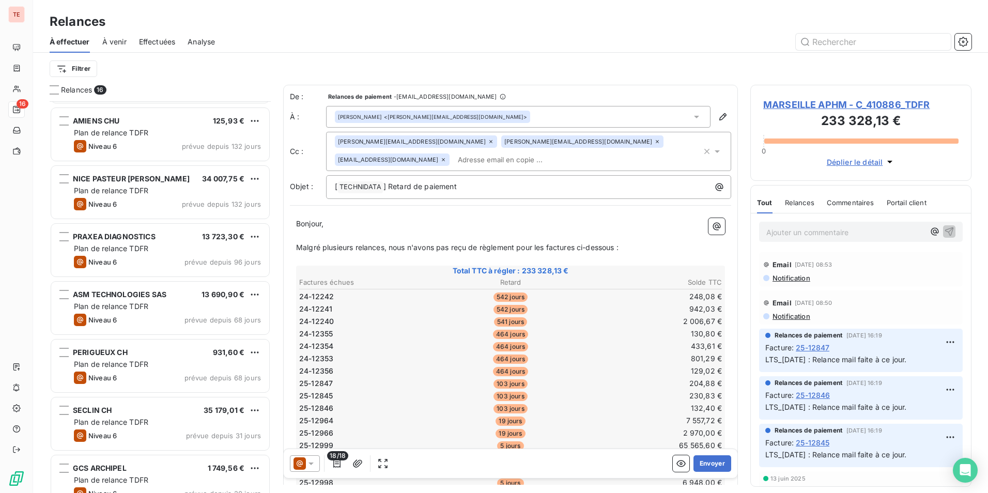
scroll to position [483, 0]
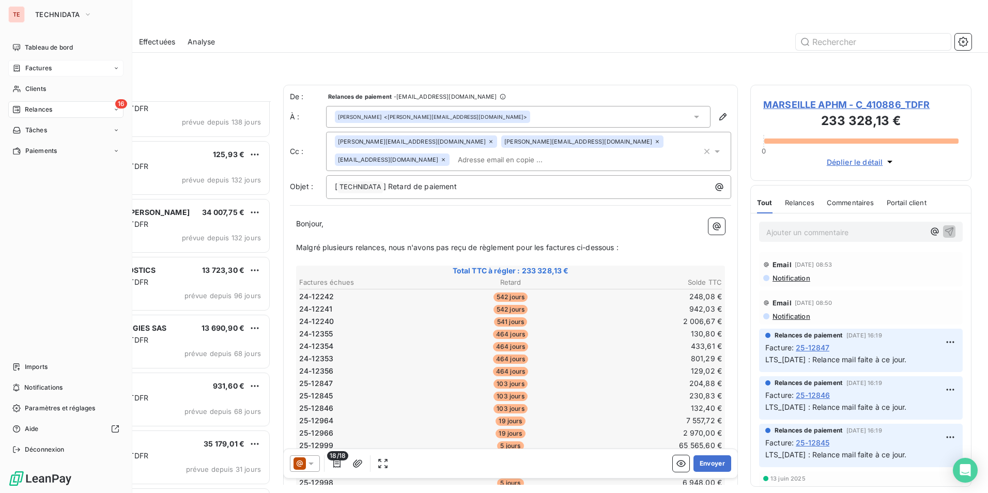
click at [52, 63] on div "Factures" at bounding box center [65, 68] width 115 height 17
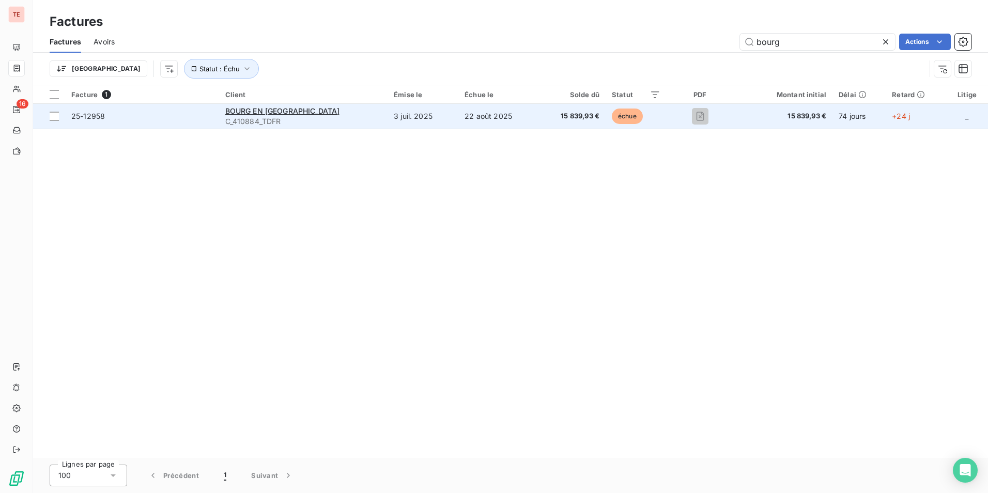
type input "bourg"
click at [514, 127] on td "22 août 2025" at bounding box center [498, 116] width 80 height 25
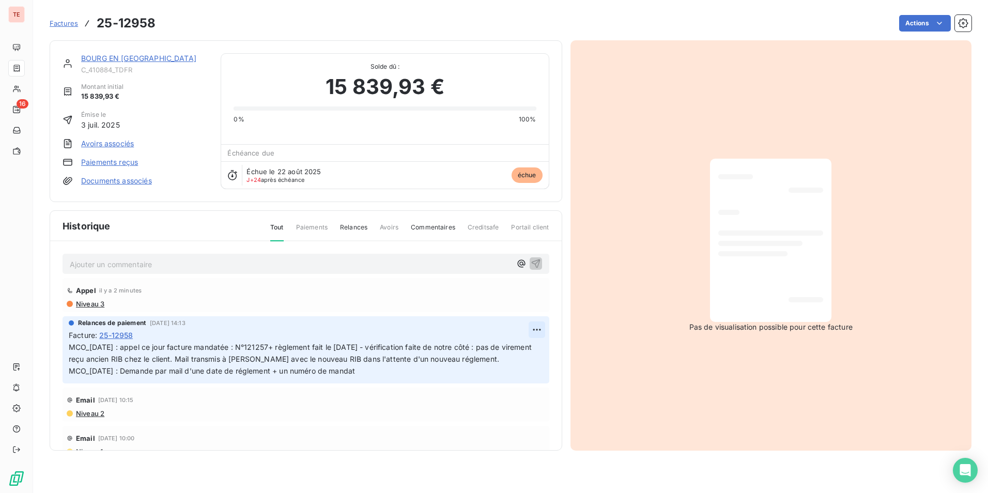
click at [528, 325] on html "TE 16 Factures 25-12958 Actions BOURG EN [GEOGRAPHIC_DATA] CH C_410884_TDFR Mon…" at bounding box center [494, 246] width 988 height 493
click at [516, 348] on div "Editer" at bounding box center [504, 352] width 58 height 17
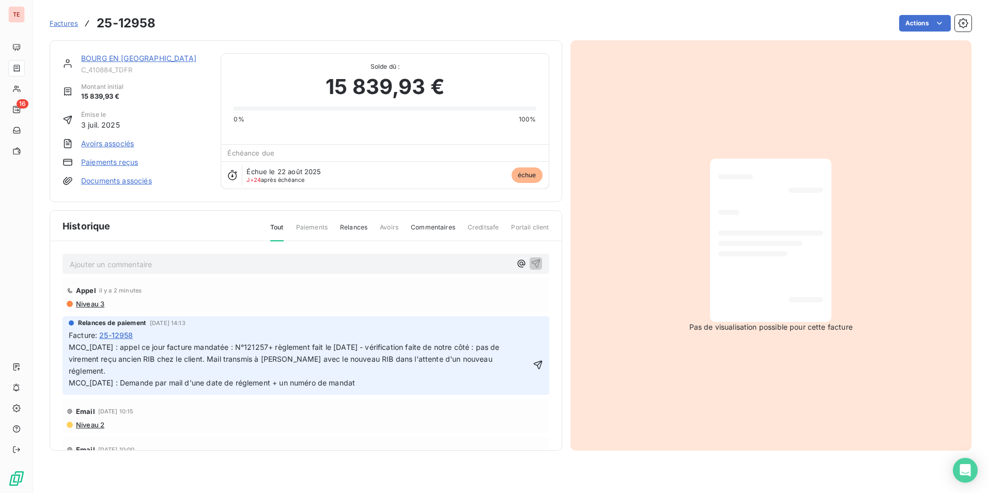
click at [499, 352] on p "MCO_[DATE] : appel ce jour facture mandatée : N°121257+ règlement fait le [DATE…" at bounding box center [300, 366] width 462 height 48
click at [503, 364] on p "MCO_[DATE] : appel ce jour facture mandatée : N°121257+ règlement fait le [DATE…" at bounding box center [300, 366] width 462 height 48
click at [489, 361] on span "MCO_[DATE] : appel ce jour facture mandatée : N°121257+ règlement fait le [DATE…" at bounding box center [285, 365] width 433 height 44
click at [255, 387] on span "MCO_[DATE] : appel ce jour facture mandatée : N°121257+ règlement fait le [DATE…" at bounding box center [285, 365] width 433 height 44
drag, startPoint x: 257, startPoint y: 388, endPoint x: 212, endPoint y: 366, distance: 50.4
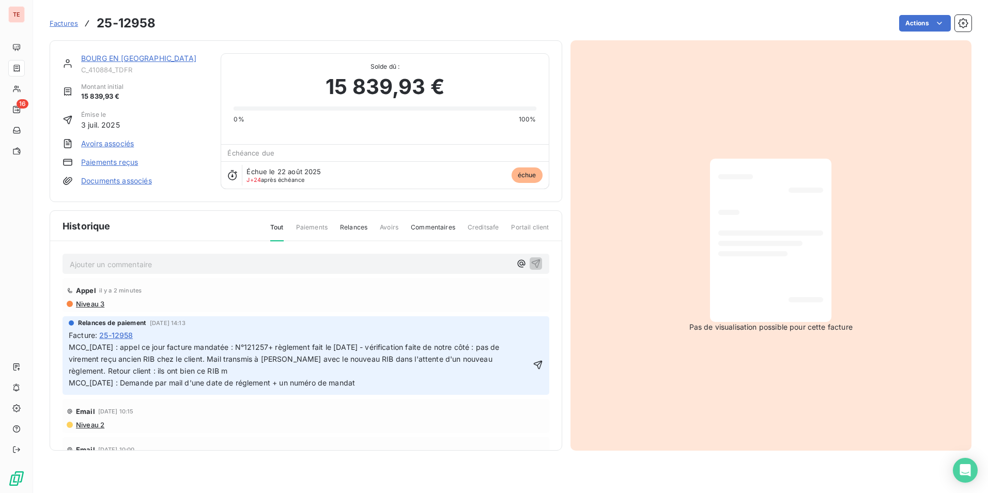
click at [212, 366] on p "MCO_[DATE] : appel ce jour facture mandatée : N°121257+ règlement fait le [DATE…" at bounding box center [300, 366] width 462 height 48
